Goal: Transaction & Acquisition: Purchase product/service

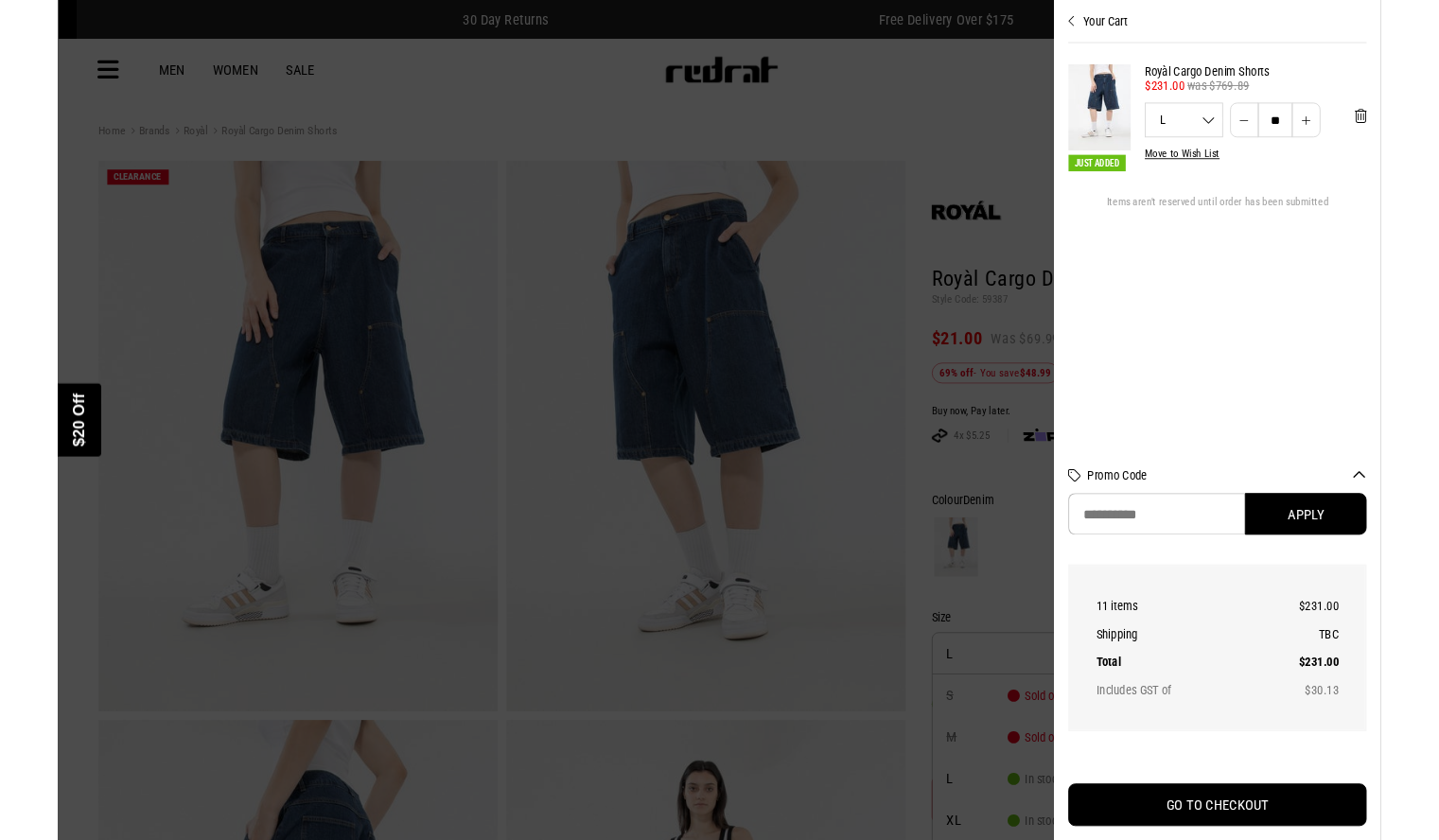
scroll to position [79, 0]
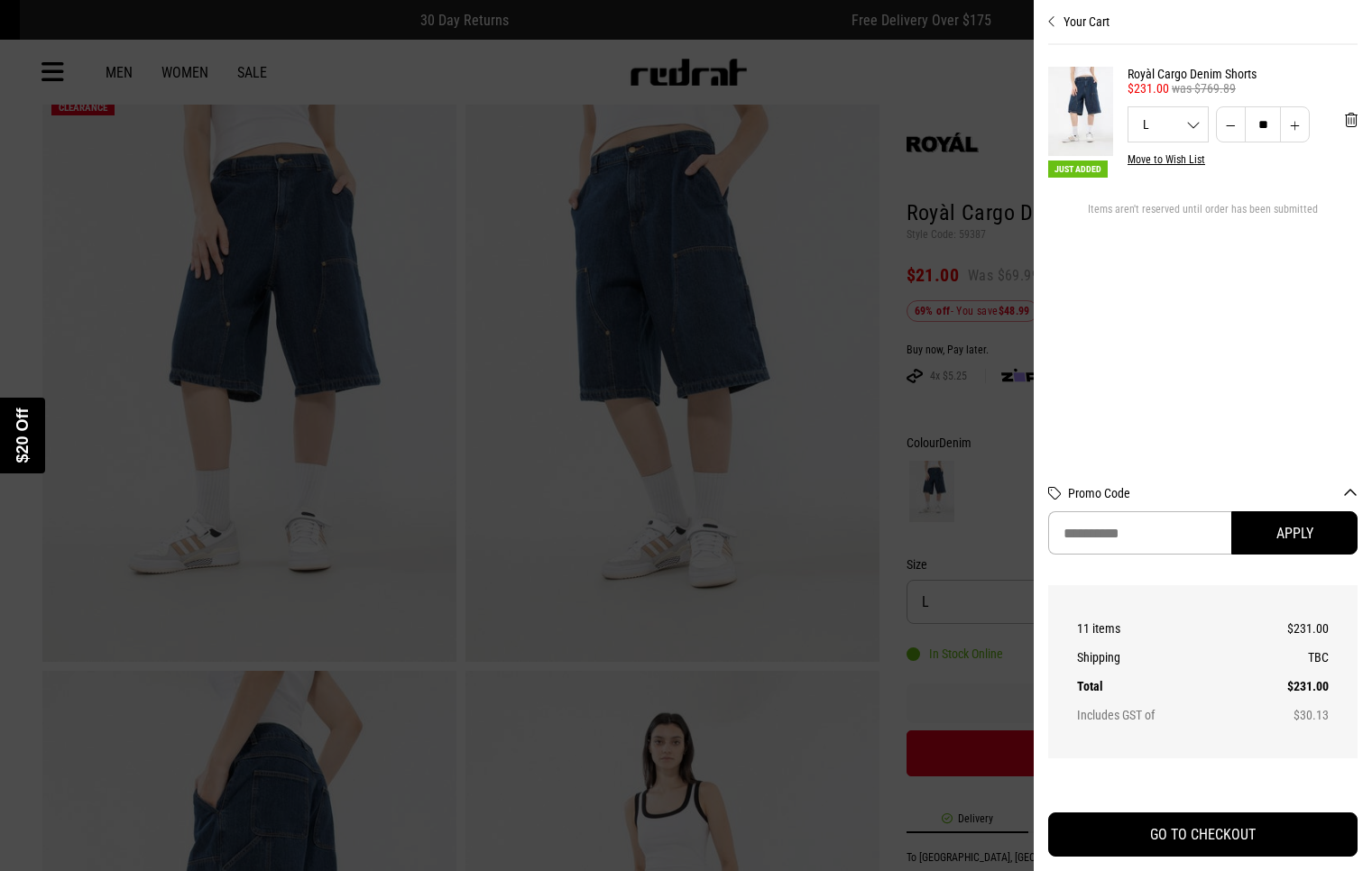
click at [1092, 757] on div "Close dialog UNLOCK $20 OFF WHEN YOU JOIN THE CREW Sign up to receive email & S…" at bounding box center [686, 436] width 1372 height 871
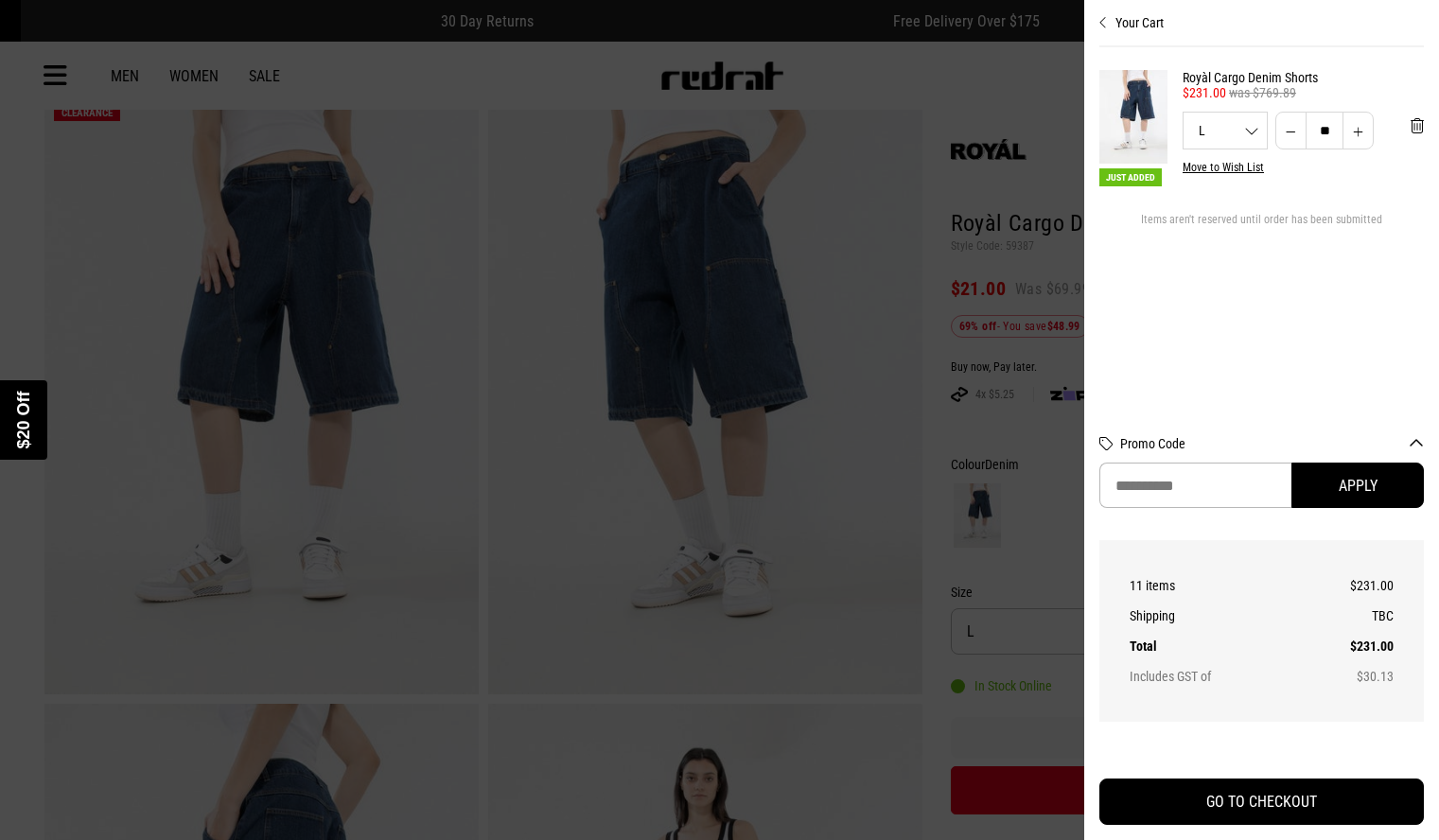
click at [949, 521] on img "POPUP Form" at bounding box center [966, 486] width 246 height 628
click at [1172, 633] on div "Close dialog UNLOCK $20 OFF WHEN YOU JOIN THE CREW Sign up to receive email & S…" at bounding box center [719, 420] width 1439 height 840
click at [1172, 681] on div "Close dialog UNLOCK $20 OFF WHEN YOU JOIN THE CREW Sign up to receive email & S…" at bounding box center [719, 420] width 1439 height 840
click at [1145, 794] on div "Close dialog UNLOCK $20 OFF WHEN YOU JOIN THE CREW Sign up to receive email & S…" at bounding box center [719, 420] width 1439 height 840
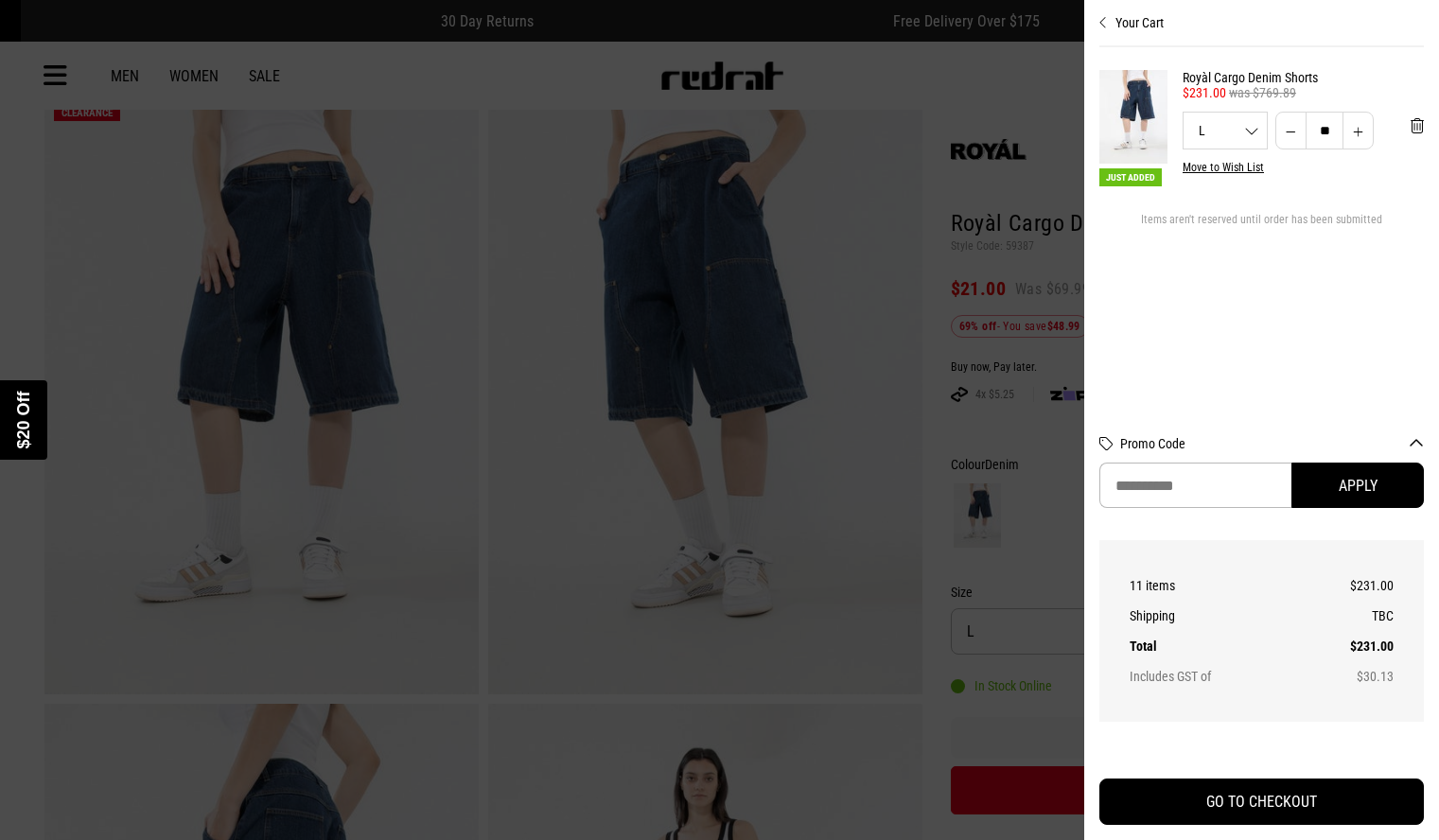
click at [1145, 794] on div "Close dialog UNLOCK $20 OFF WHEN YOU JOIN THE CREW Sign up to receive email & S…" at bounding box center [719, 420] width 1439 height 840
click at [1172, 633] on div "Close dialog UNLOCK $20 OFF WHEN YOU JOIN THE CREW Sign up to receive email & S…" at bounding box center [719, 420] width 1439 height 840
click at [1172, 681] on div "Close dialog UNLOCK $20 OFF WHEN YOU JOIN THE CREW Sign up to receive email & S…" at bounding box center [719, 420] width 1439 height 840
click at [1145, 794] on div "Close dialog UNLOCK $20 OFF WHEN YOU JOIN THE CREW Sign up to receive email & S…" at bounding box center [719, 420] width 1439 height 840
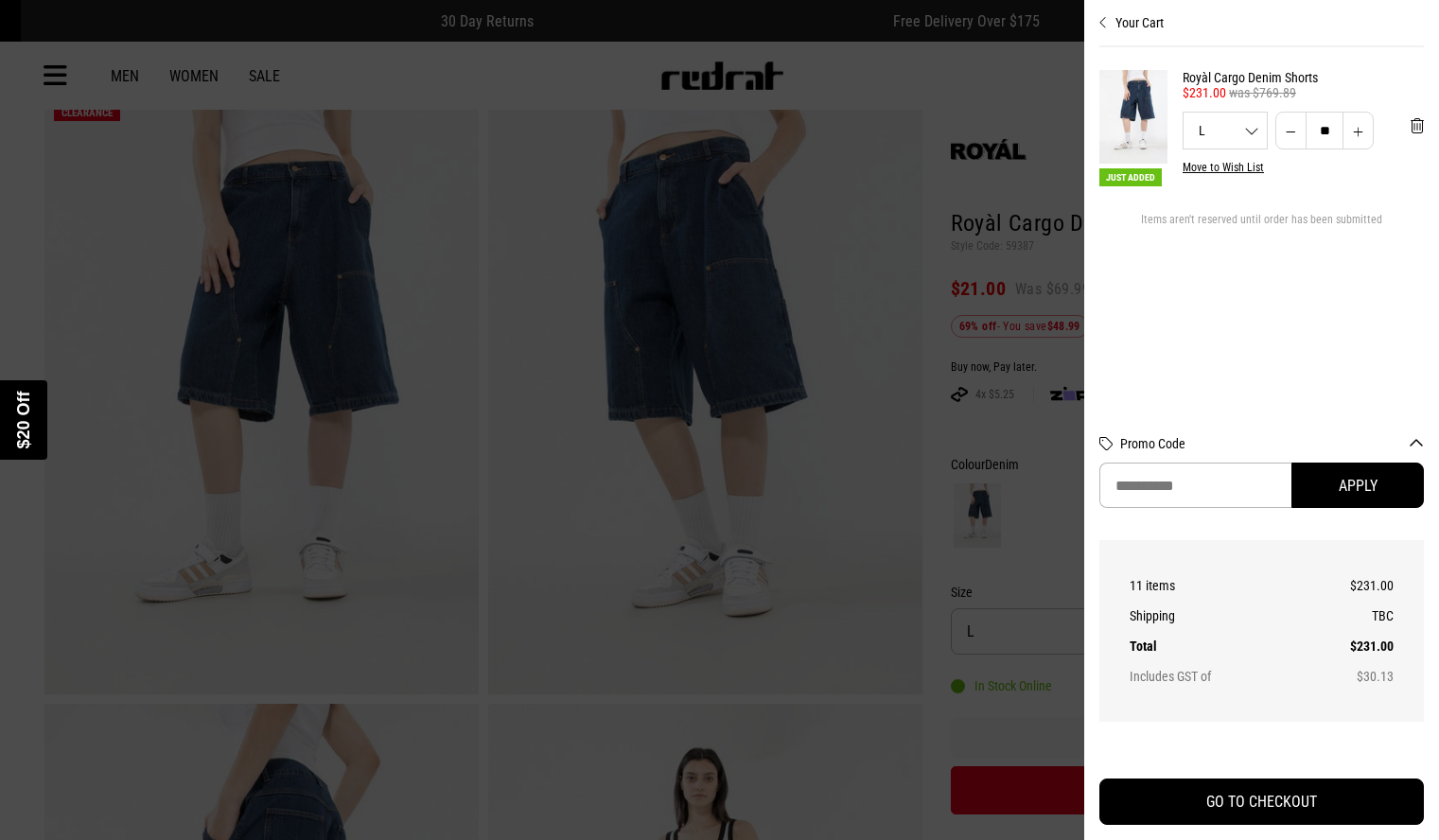
click at [1145, 794] on div "Close dialog UNLOCK $20 OFF WHEN YOU JOIN THE CREW Sign up to receive email & S…" at bounding box center [719, 420] width 1439 height 840
click at [1172, 633] on div "Close dialog UNLOCK $20 OFF WHEN YOU JOIN THE CREW Sign up to receive email & S…" at bounding box center [719, 420] width 1439 height 840
click at [1172, 681] on div "Close dialog UNLOCK $20 OFF WHEN YOU JOIN THE CREW Sign up to receive email & S…" at bounding box center [719, 420] width 1439 height 840
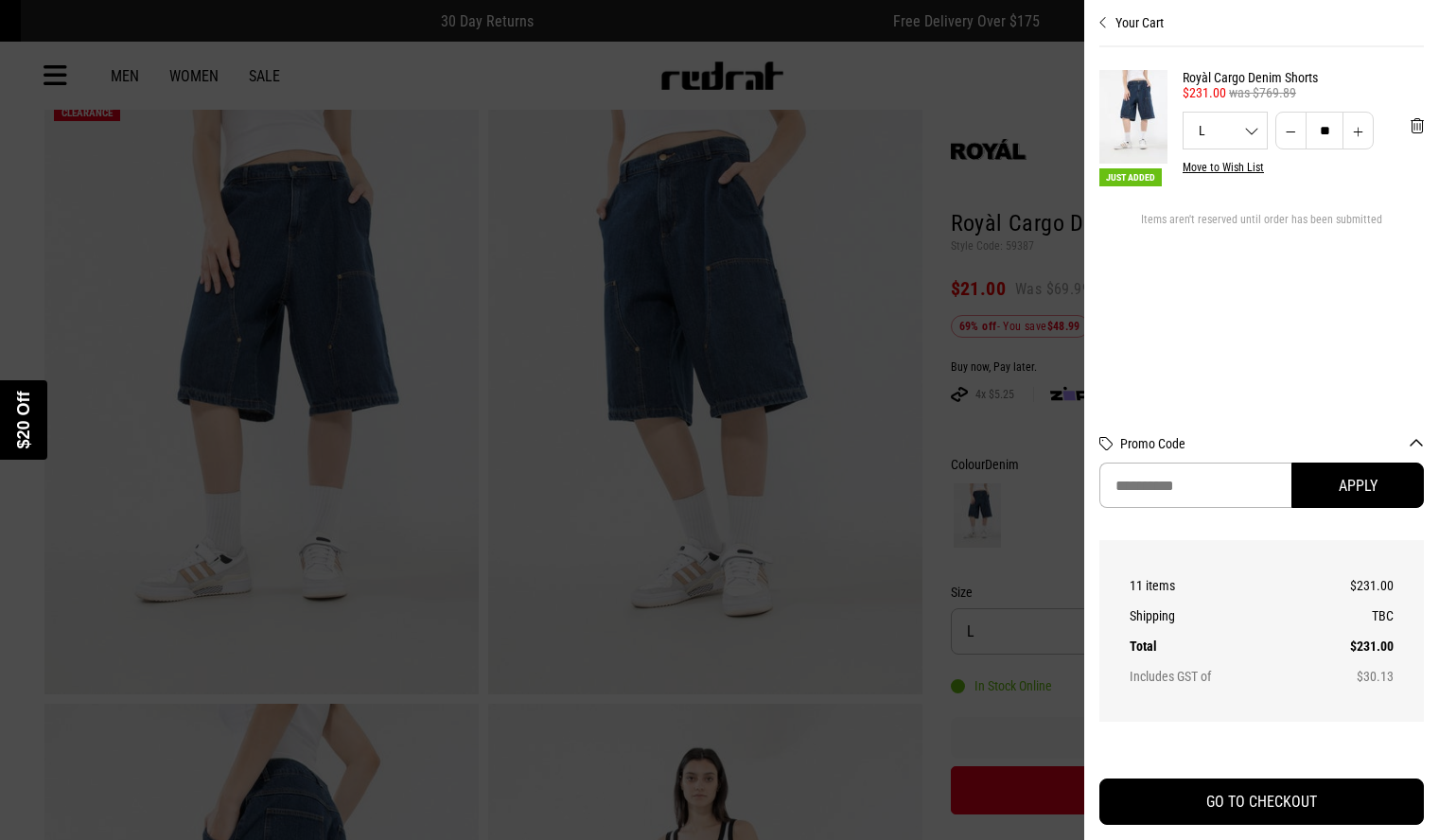
click at [1145, 794] on div "Close dialog UNLOCK $20 OFF WHEN YOU JOIN THE CREW Sign up to receive email & S…" at bounding box center [719, 420] width 1439 height 840
click at [1172, 633] on div "Close dialog UNLOCK $20 OFF WHEN YOU JOIN THE CREW Sign up to receive email & S…" at bounding box center [719, 420] width 1439 height 840
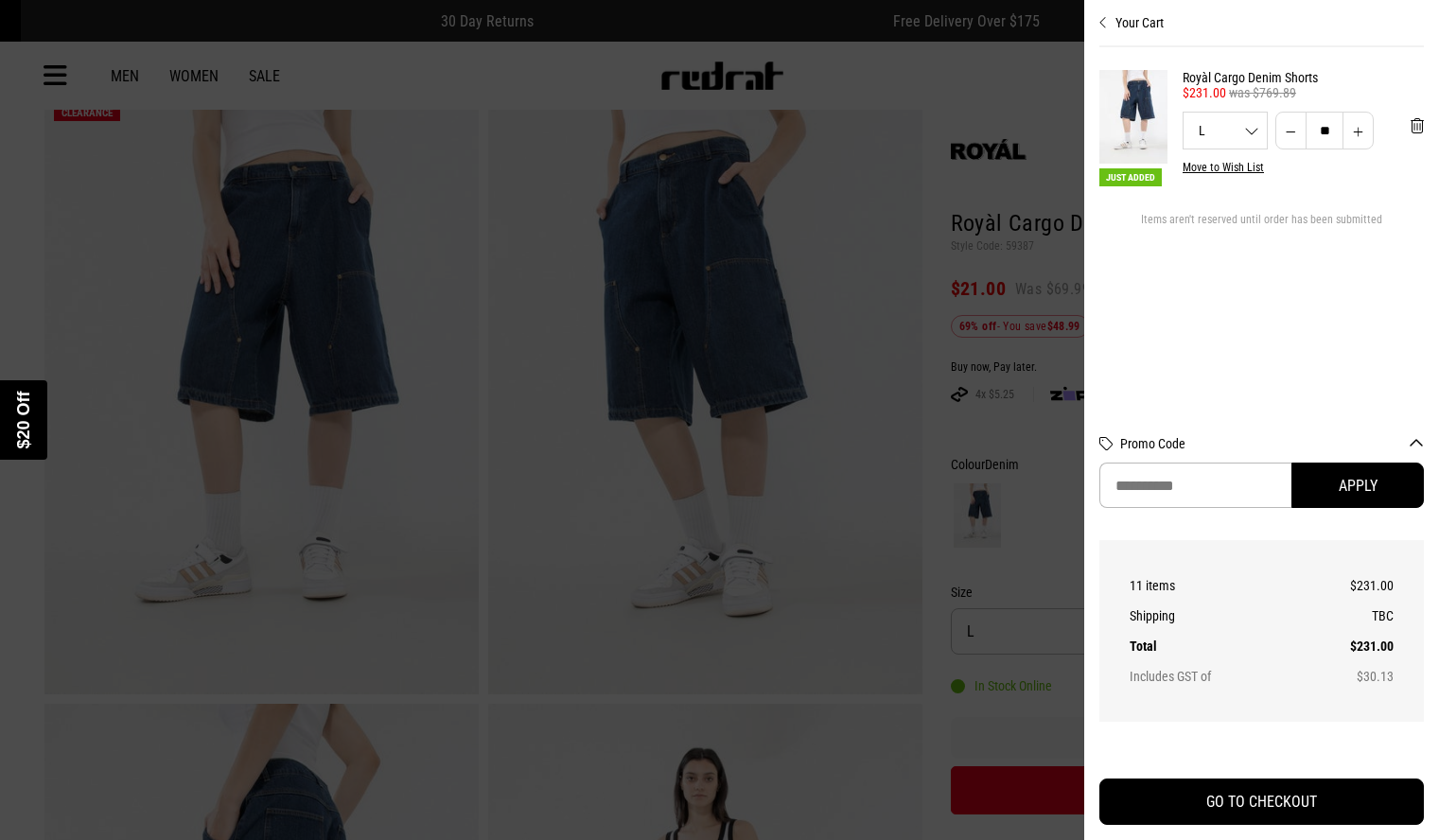
click at [1172, 681] on div "Close dialog UNLOCK $20 OFF WHEN YOU JOIN THE CREW Sign up to receive email & S…" at bounding box center [719, 420] width 1439 height 840
click at [1145, 794] on div "Close dialog UNLOCK $20 OFF WHEN YOU JOIN THE CREW Sign up to receive email & S…" at bounding box center [719, 420] width 1439 height 840
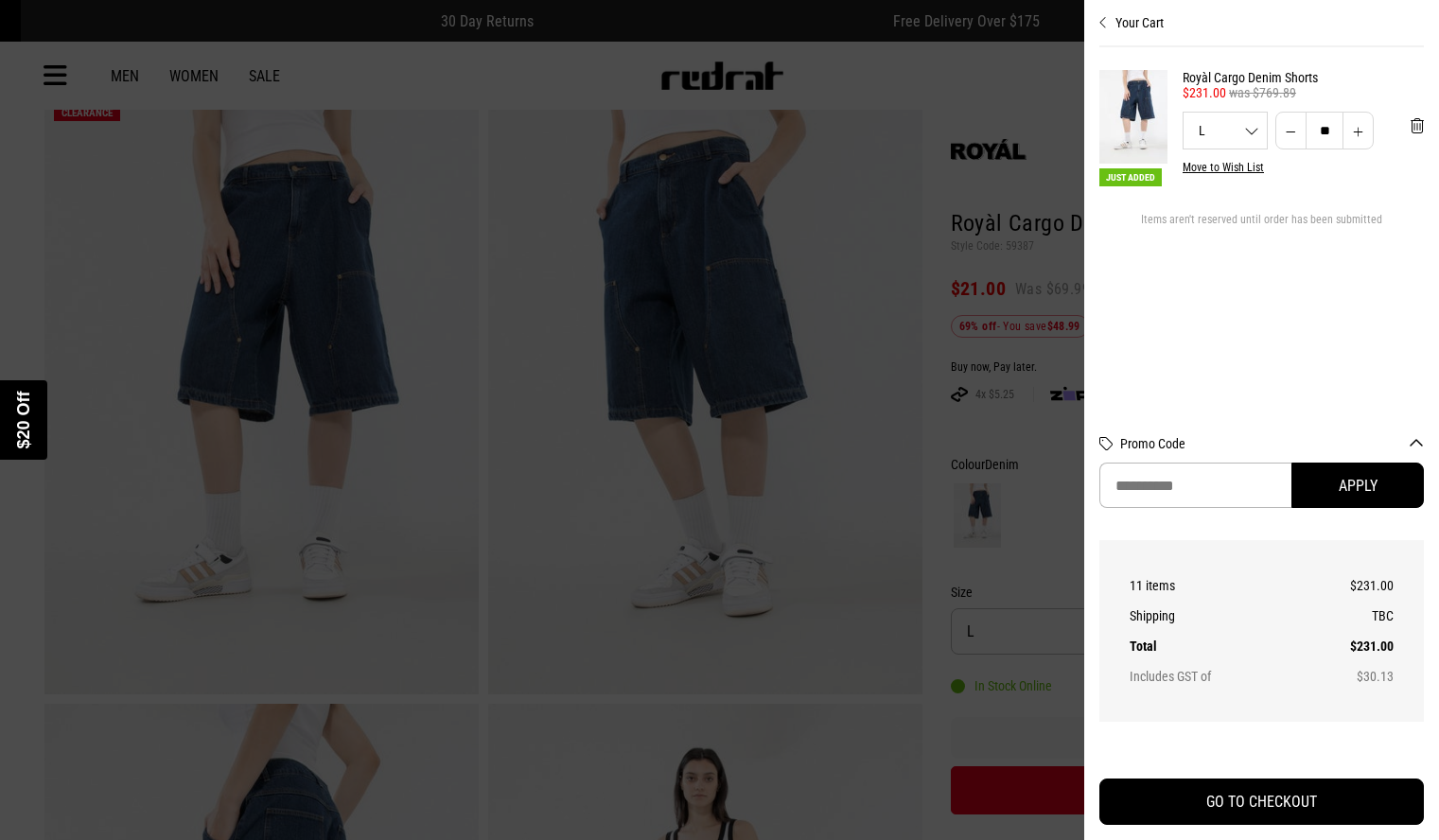
click at [1172, 633] on div "Close dialog UNLOCK $20 OFF WHEN YOU JOIN THE CREW Sign up to receive email & S…" at bounding box center [719, 420] width 1439 height 840
click at [1172, 681] on div "Close dialog UNLOCK $20 OFF WHEN YOU JOIN THE CREW Sign up to receive email & S…" at bounding box center [719, 420] width 1439 height 840
click at [1145, 794] on div "Close dialog UNLOCK $20 OFF WHEN YOU JOIN THE CREW Sign up to receive email & S…" at bounding box center [719, 420] width 1439 height 840
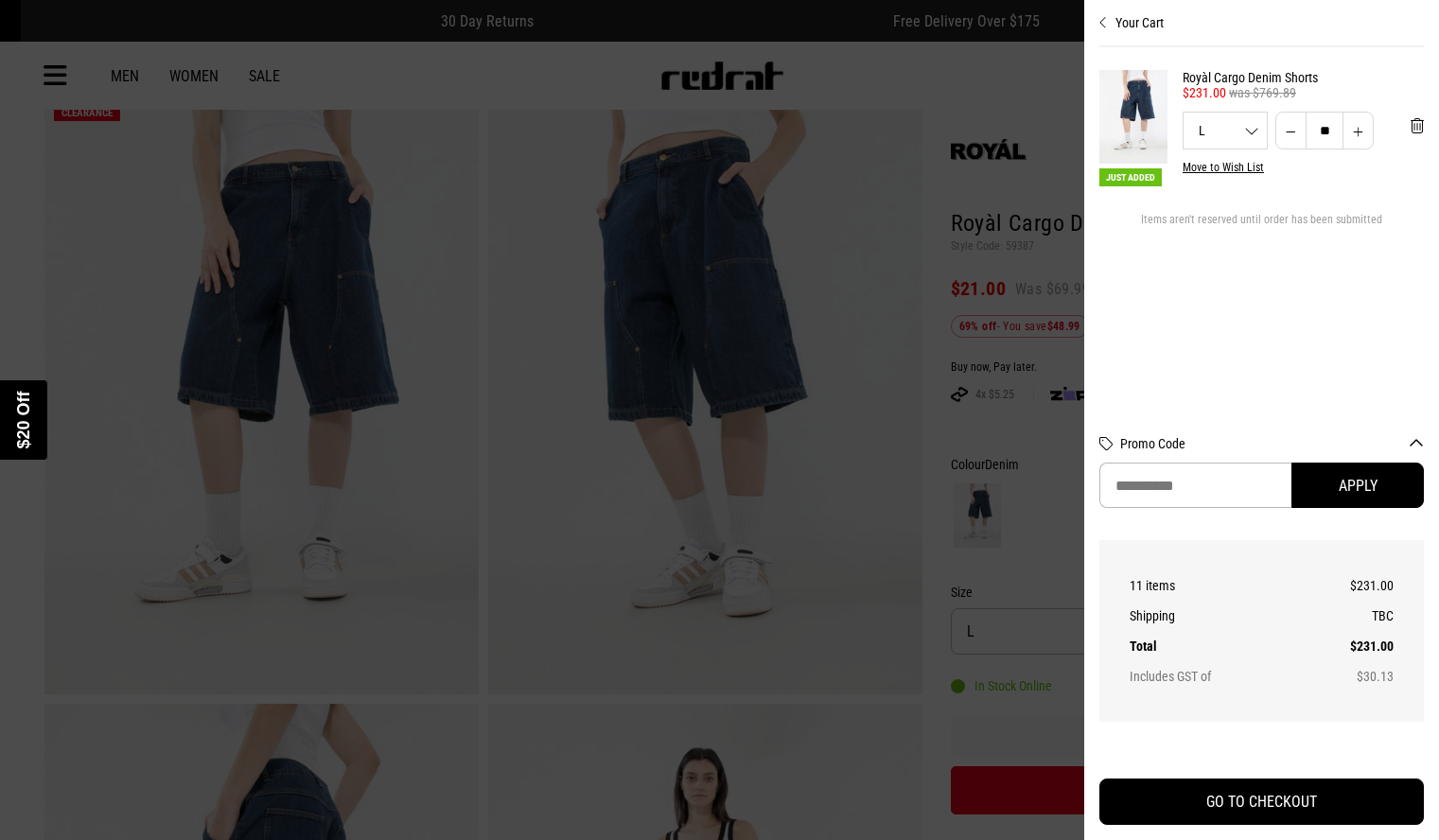
click at [1145, 794] on div "Close dialog UNLOCK $20 OFF WHEN YOU JOIN THE CREW Sign up to receive email & S…" at bounding box center [719, 420] width 1439 height 840
click at [1172, 633] on div "Close dialog UNLOCK $20 OFF WHEN YOU JOIN THE CREW Sign up to receive email & S…" at bounding box center [719, 420] width 1439 height 840
click at [1172, 681] on div "Close dialog UNLOCK $20 OFF WHEN YOU JOIN THE CREW Sign up to receive email & S…" at bounding box center [719, 420] width 1439 height 840
click at [1145, 794] on div "Close dialog UNLOCK $20 OFF WHEN YOU JOIN THE CREW Sign up to receive email & S…" at bounding box center [719, 420] width 1439 height 840
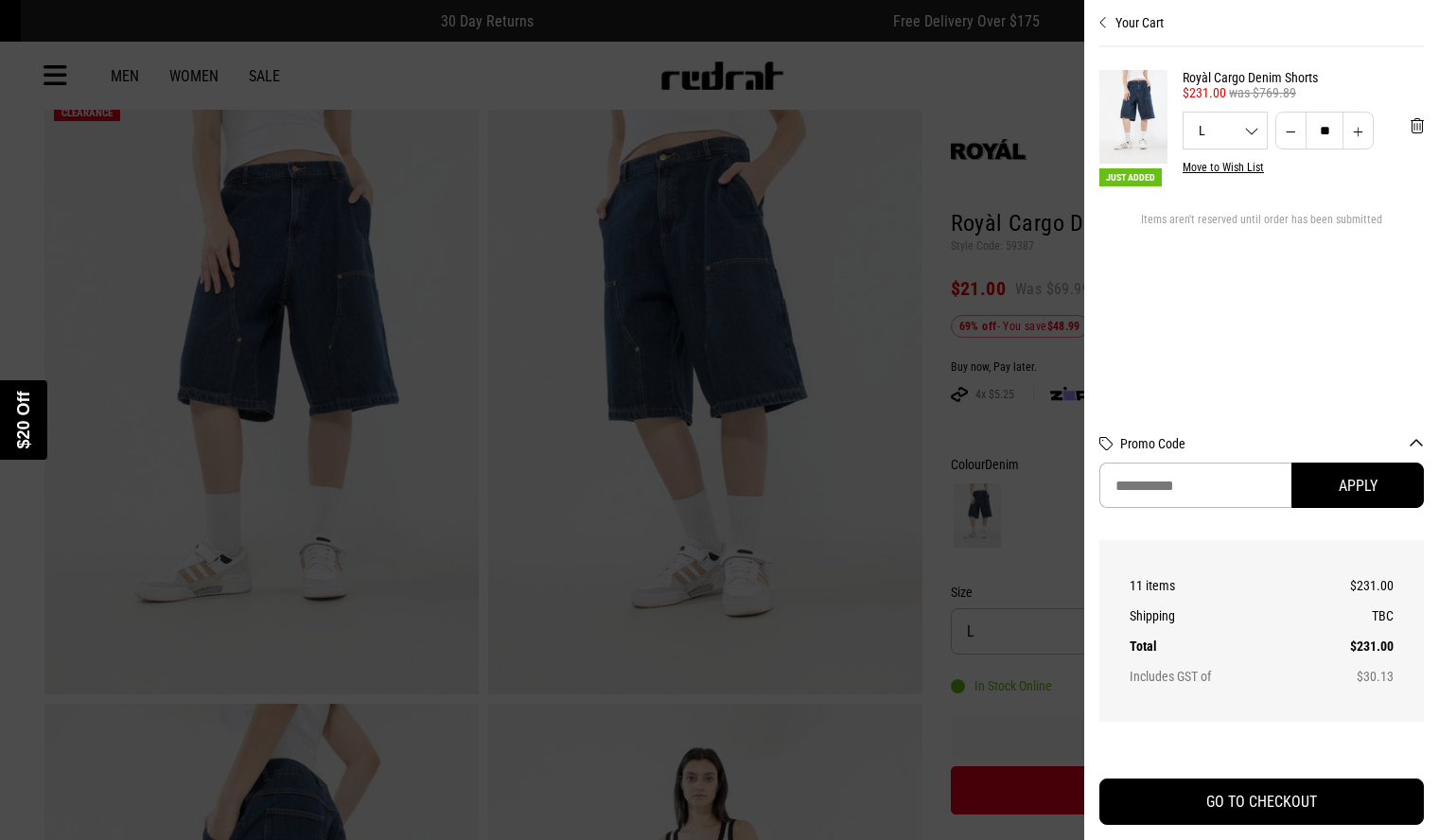
click at [1145, 794] on div "Close dialog UNLOCK $20 OFF WHEN YOU JOIN THE CREW Sign up to receive email & S…" at bounding box center [719, 420] width 1439 height 840
click at [1172, 633] on div "Close dialog UNLOCK $20 OFF WHEN YOU JOIN THE CREW Sign up to receive email & S…" at bounding box center [719, 420] width 1439 height 840
click at [1172, 681] on div "Close dialog UNLOCK $20 OFF WHEN YOU JOIN THE CREW Sign up to receive email & S…" at bounding box center [719, 420] width 1439 height 840
click at [1145, 794] on div "Close dialog UNLOCK $20 OFF WHEN YOU JOIN THE CREW Sign up to receive email & S…" at bounding box center [719, 420] width 1439 height 840
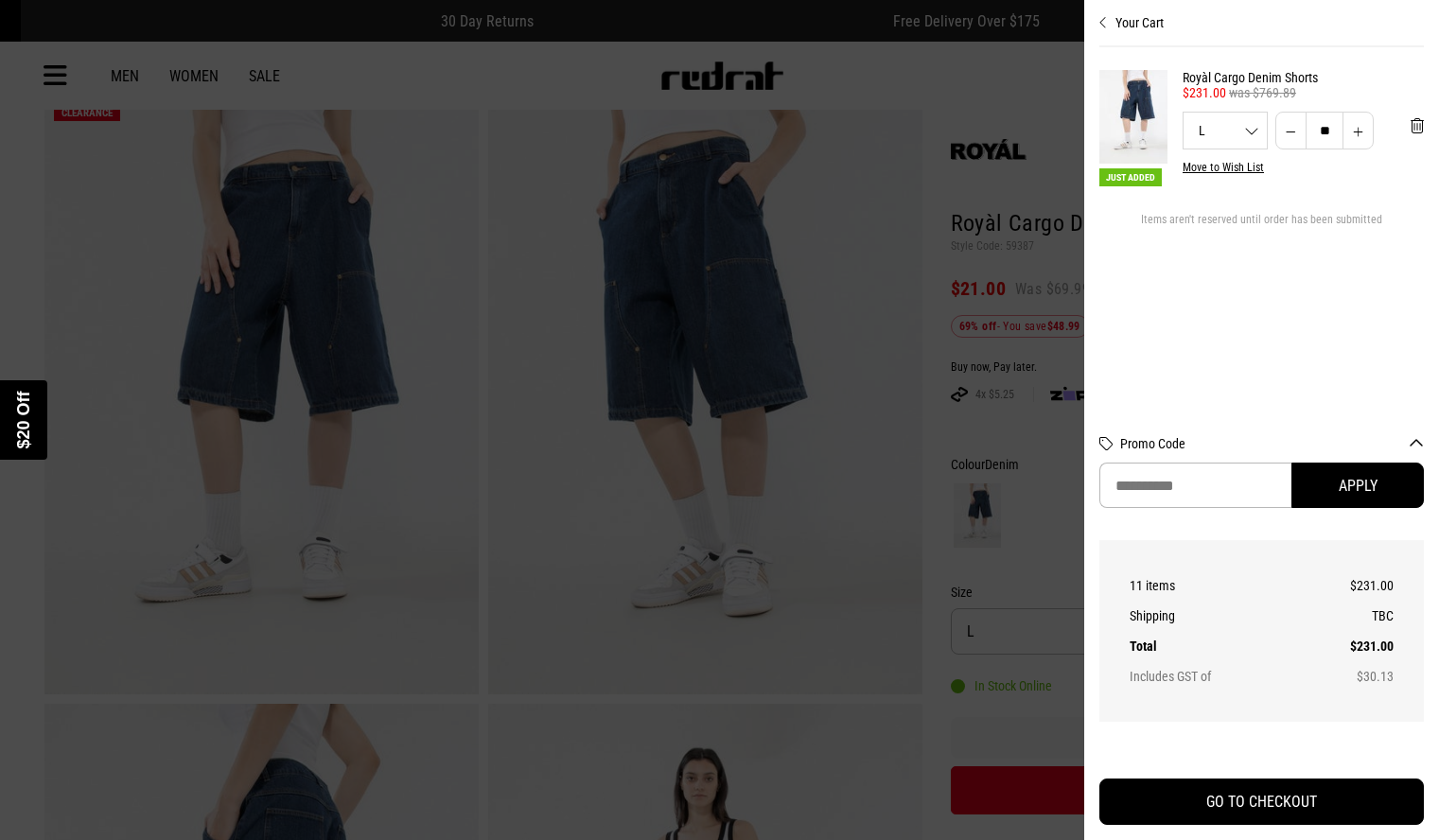
click at [1145, 794] on div "Close dialog UNLOCK $20 OFF WHEN YOU JOIN THE CREW Sign up to receive email & S…" at bounding box center [719, 420] width 1439 height 840
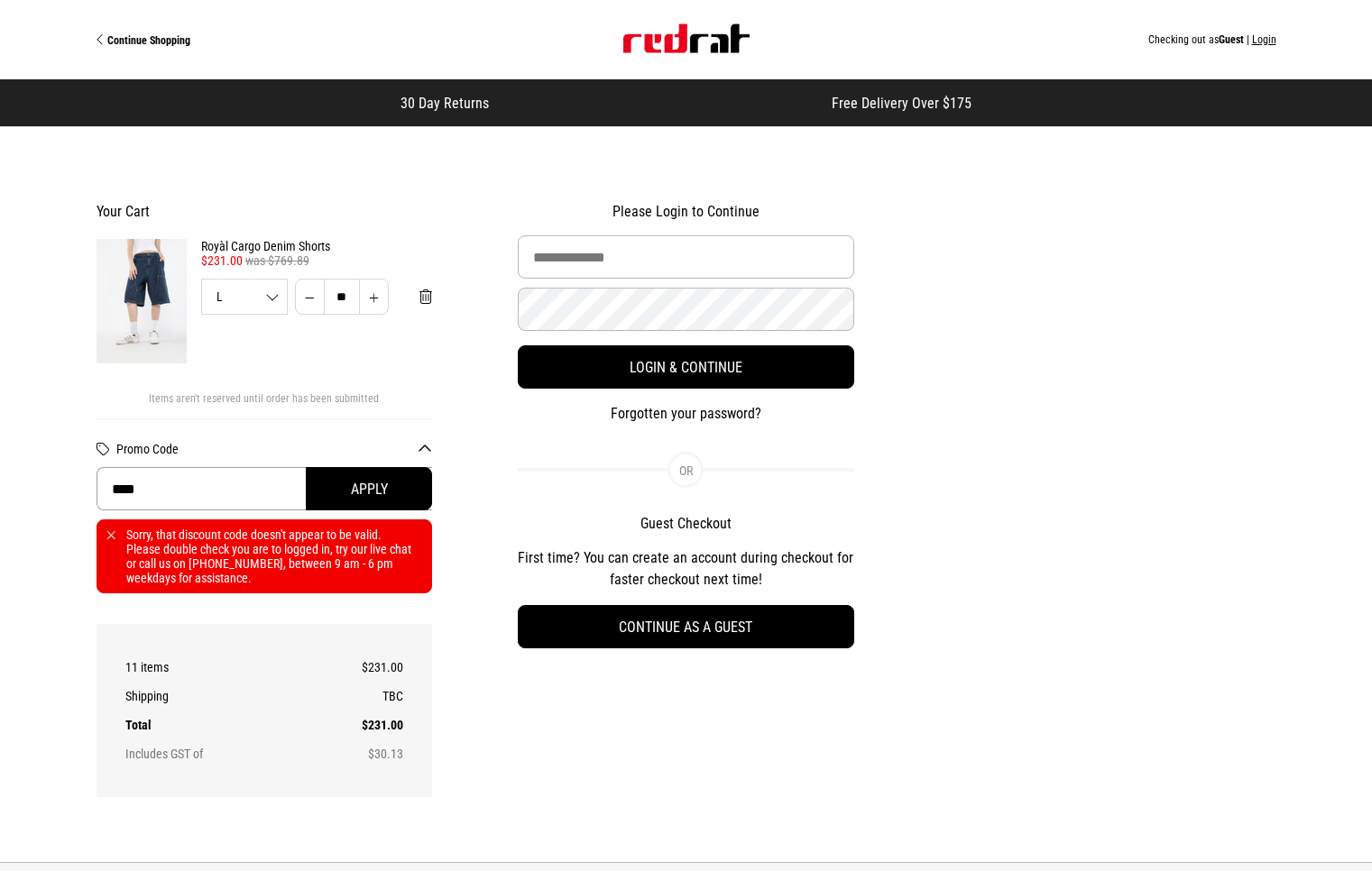
type input "******"
